Goal: Check status

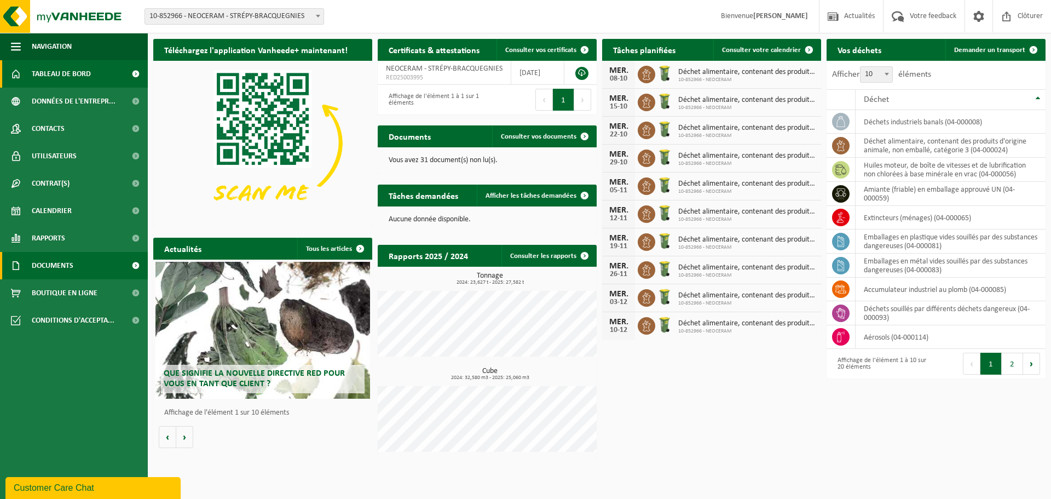
click at [76, 265] on link "Documents" at bounding box center [74, 265] width 148 height 27
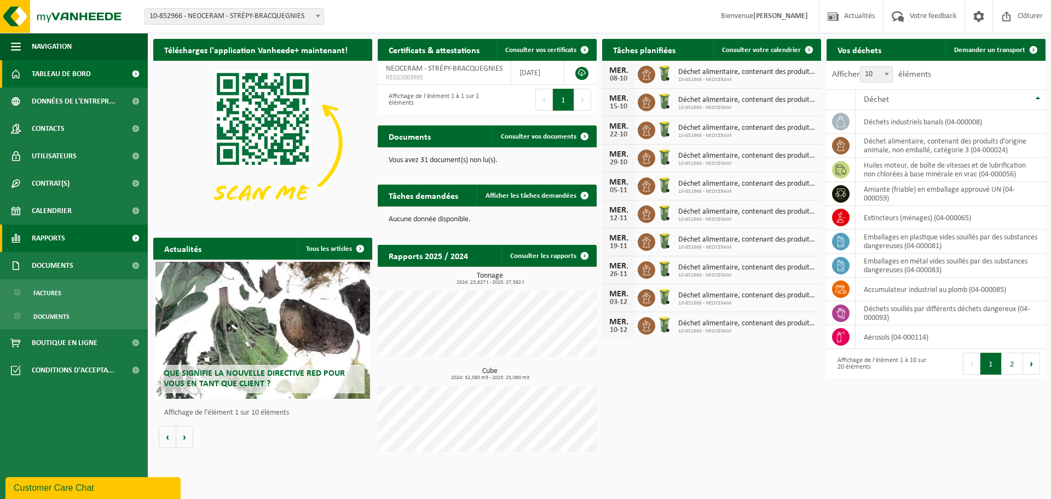
click at [54, 237] on span "Rapports" at bounding box center [48, 237] width 33 height 27
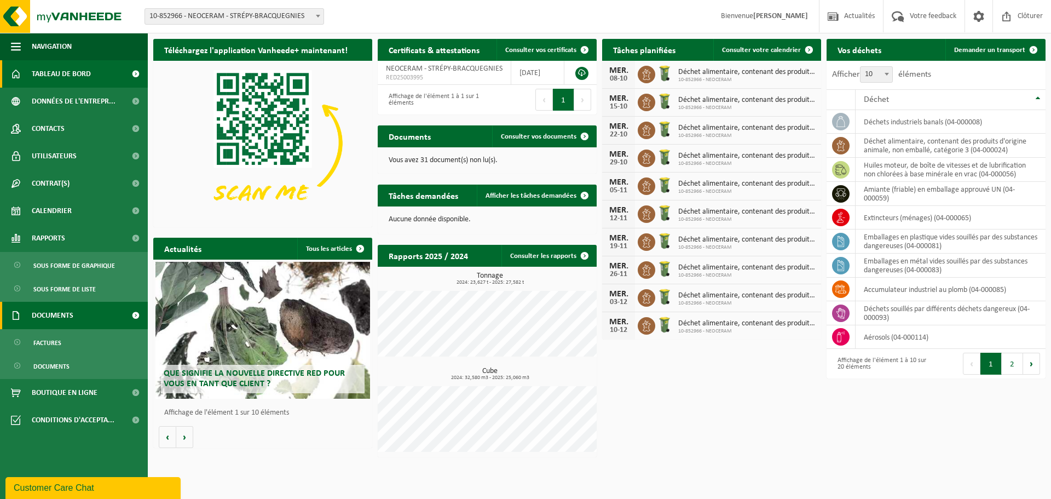
click at [51, 314] on span "Documents" at bounding box center [53, 315] width 42 height 27
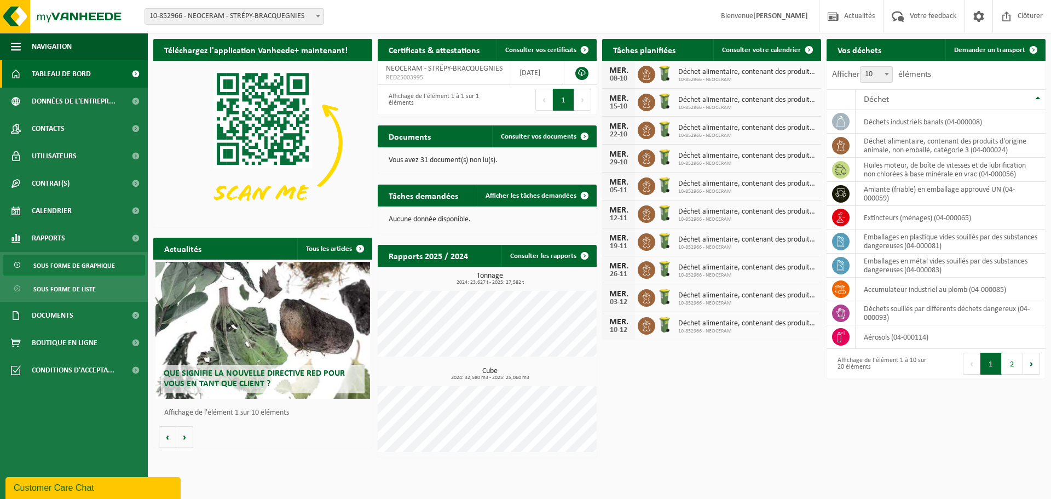
click at [82, 264] on span "Sous forme de graphique" at bounding box center [74, 265] width 82 height 21
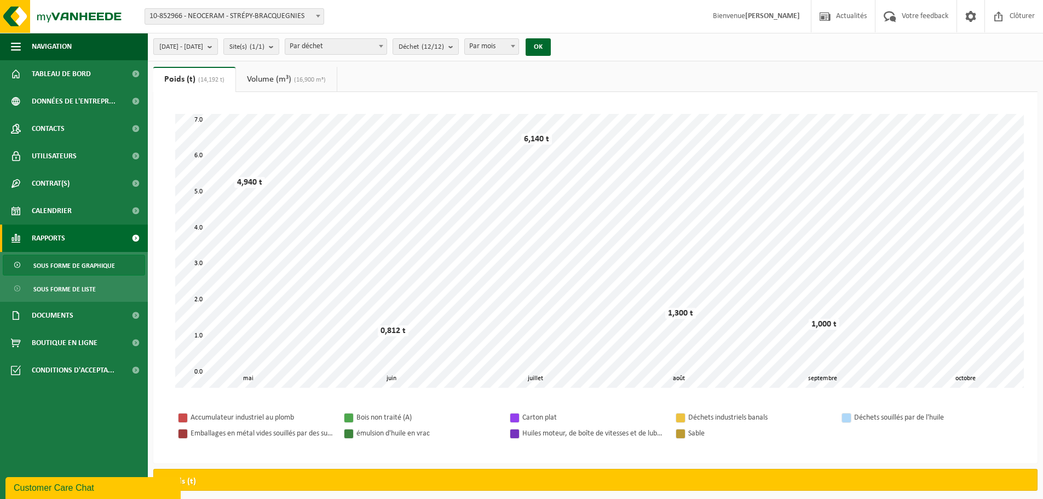
click at [218, 45] on button "[DATE] - [DATE]" at bounding box center [185, 46] width 65 height 16
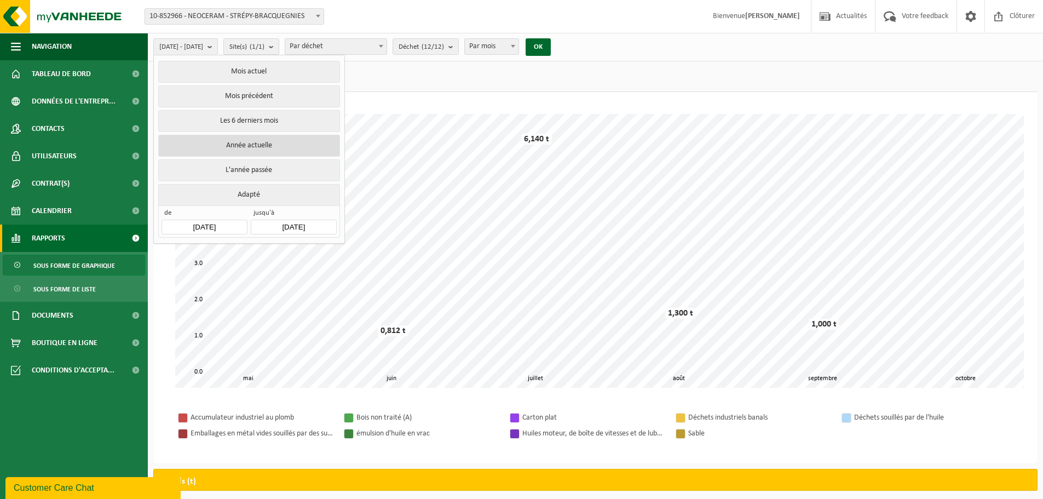
click at [250, 145] on button "Année actuelle" at bounding box center [248, 146] width 181 height 22
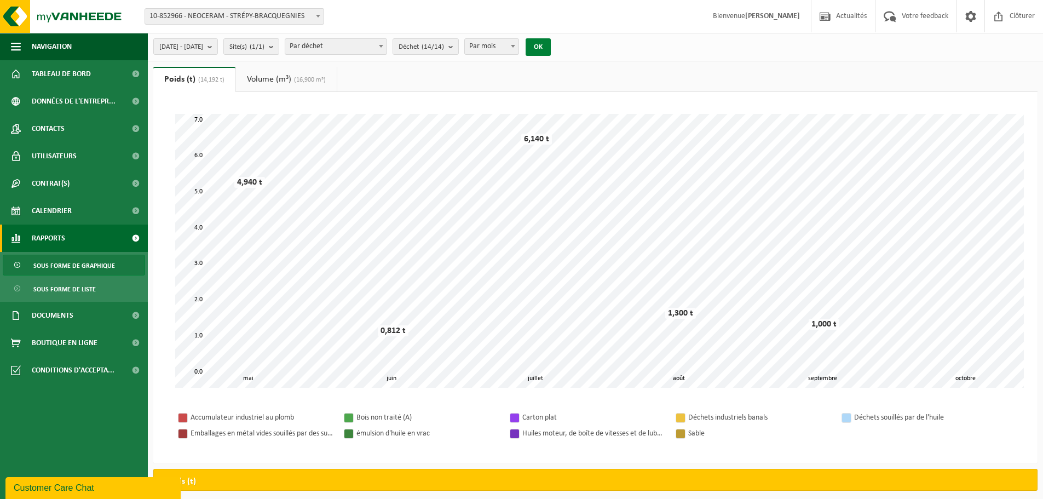
click at [551, 43] on button "OK" at bounding box center [537, 47] width 25 height 18
